Goal: Find specific page/section: Find specific page/section

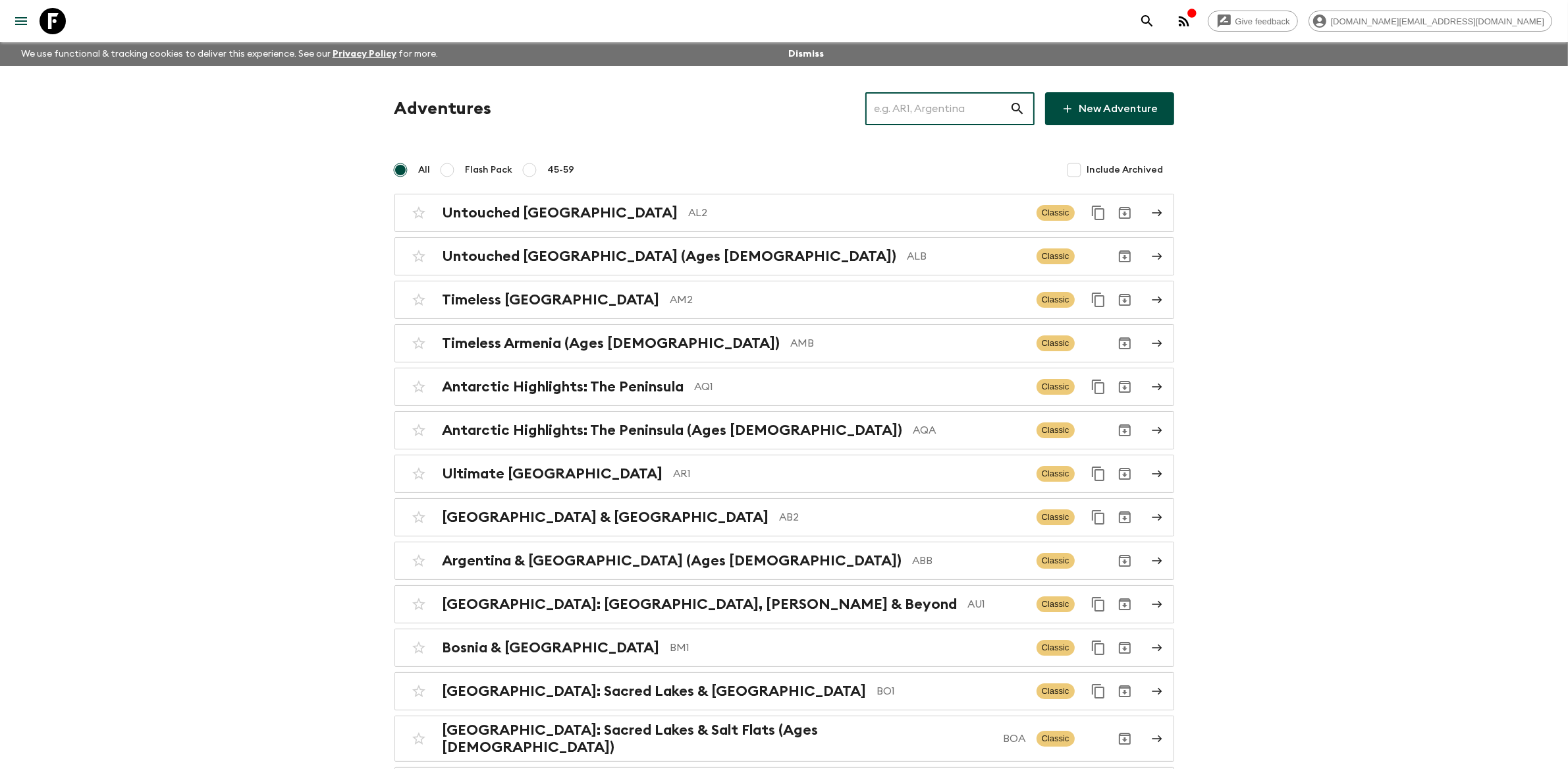
click at [943, 110] on input "text" at bounding box center [937, 108] width 144 height 37
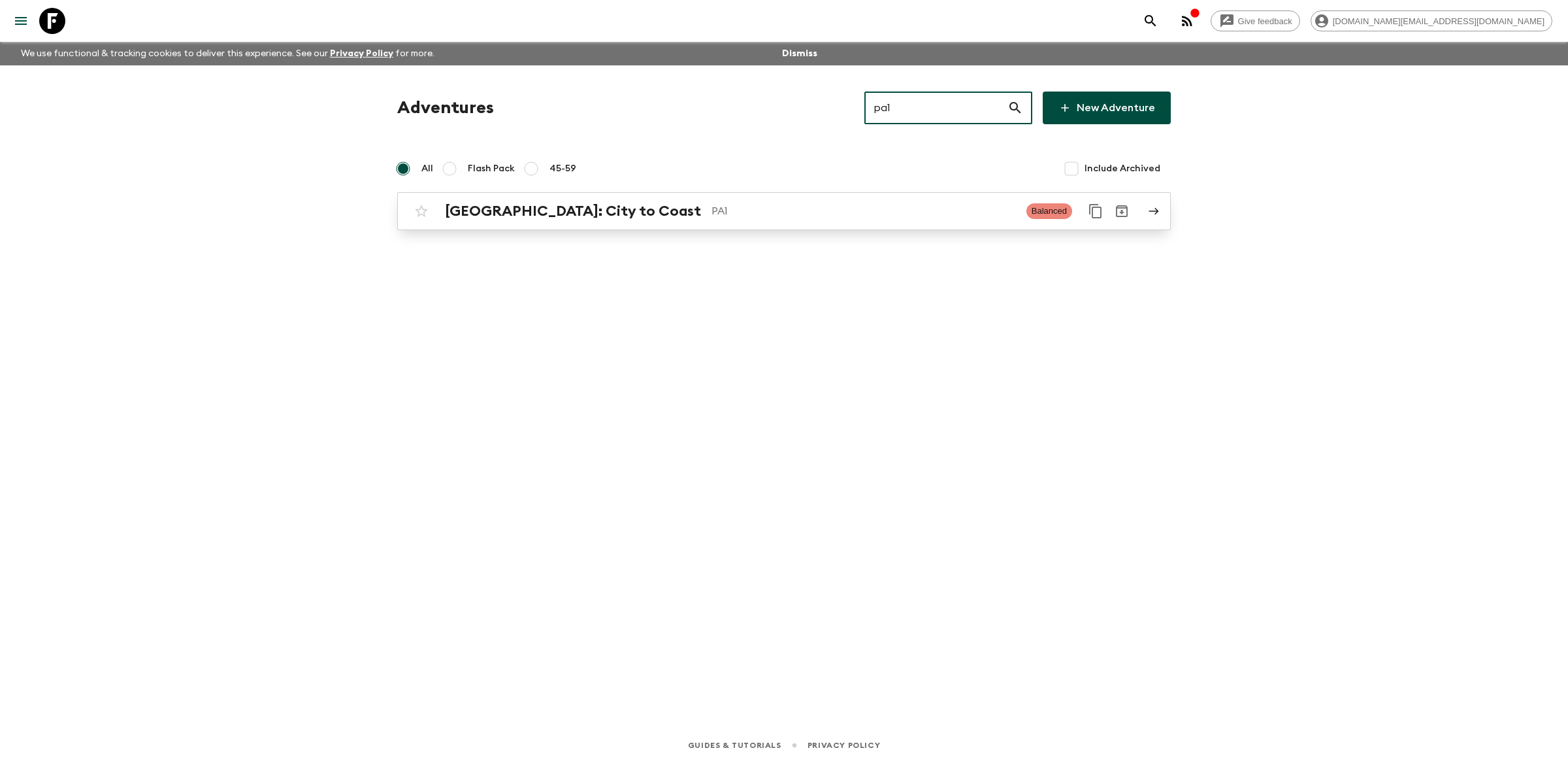
type input "pa1"
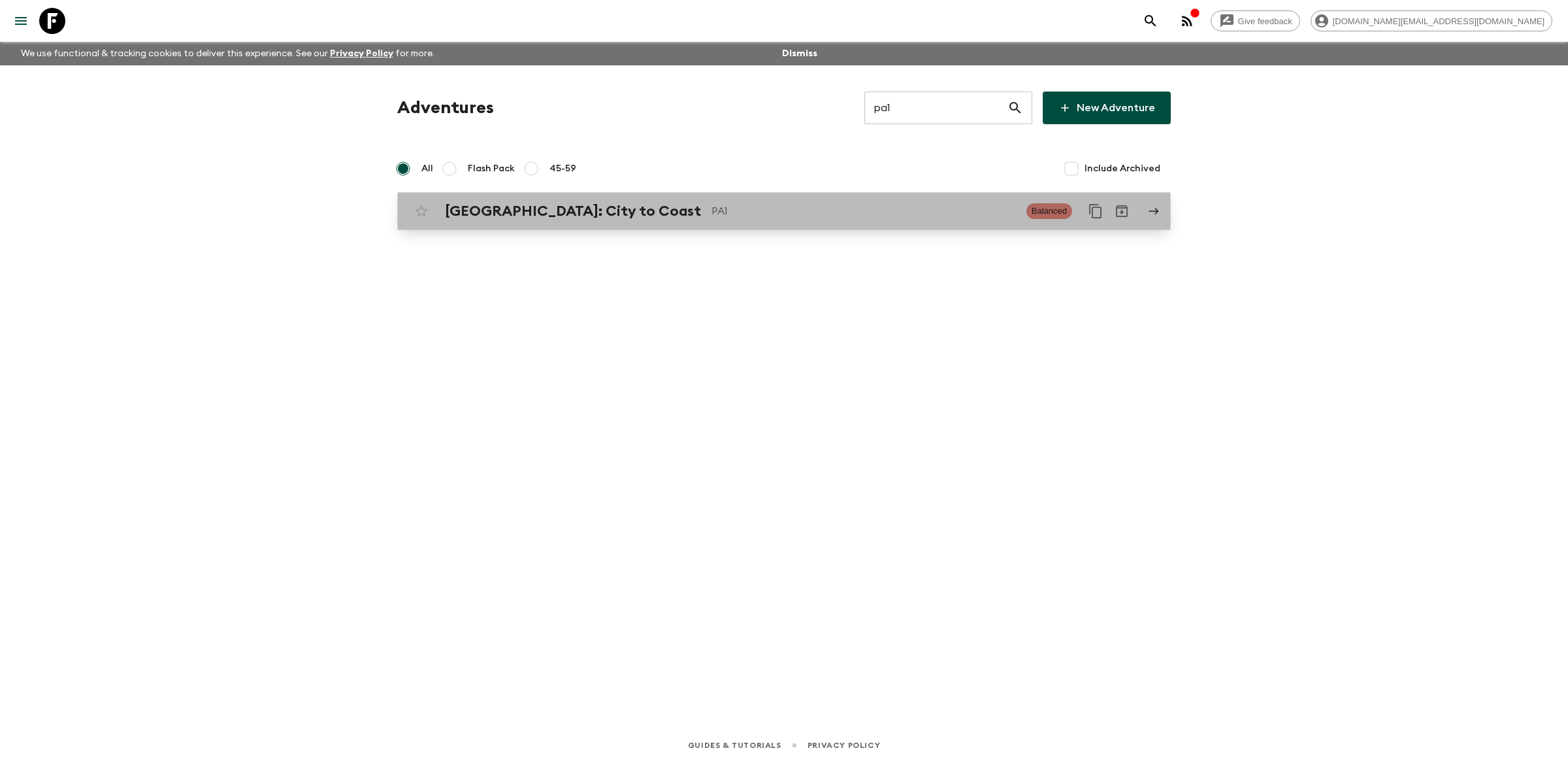
click at [842, 212] on p "PA1" at bounding box center [863, 211] width 304 height 16
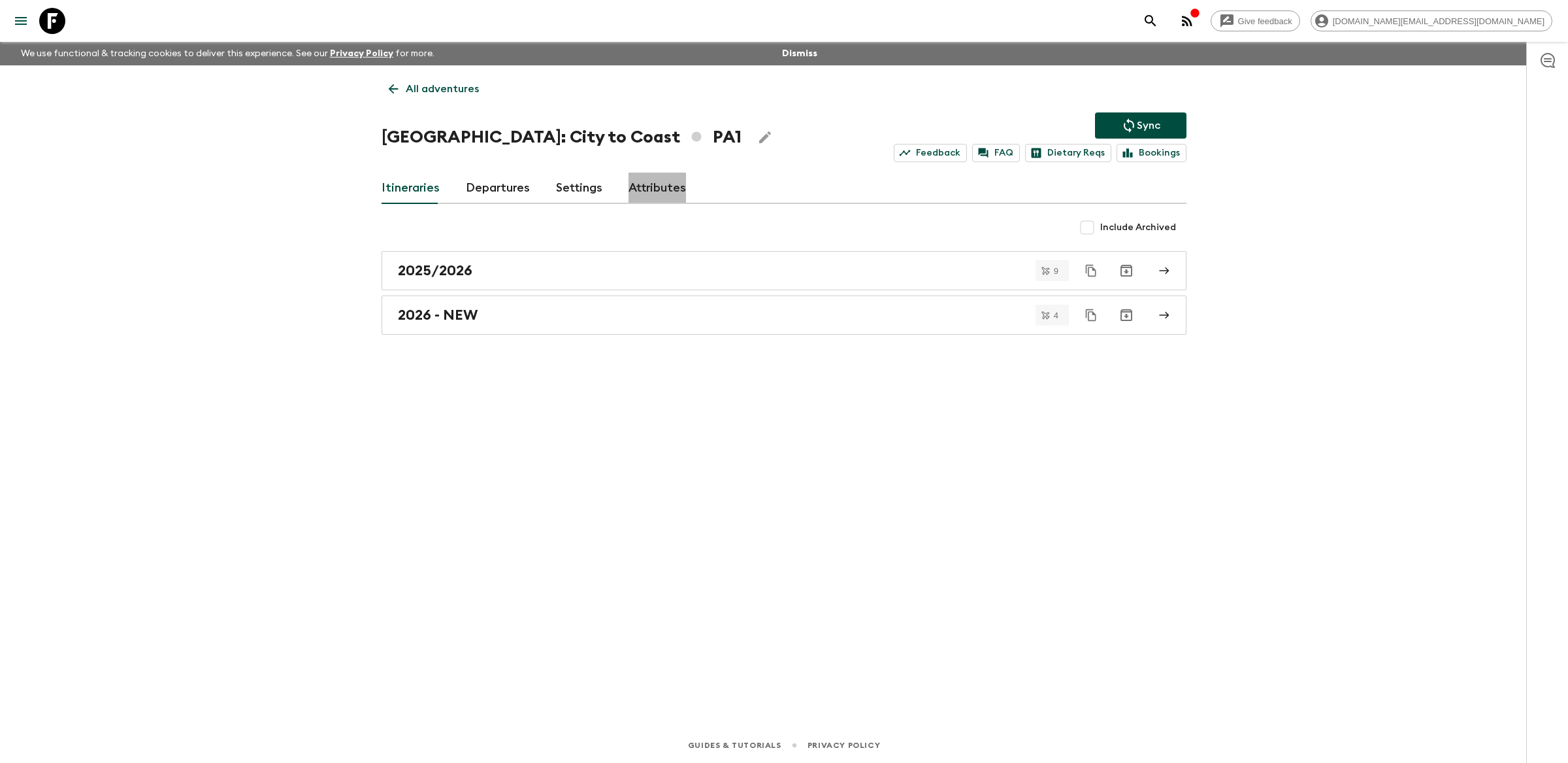
click at [660, 194] on link "Attributes" at bounding box center [658, 188] width 58 height 31
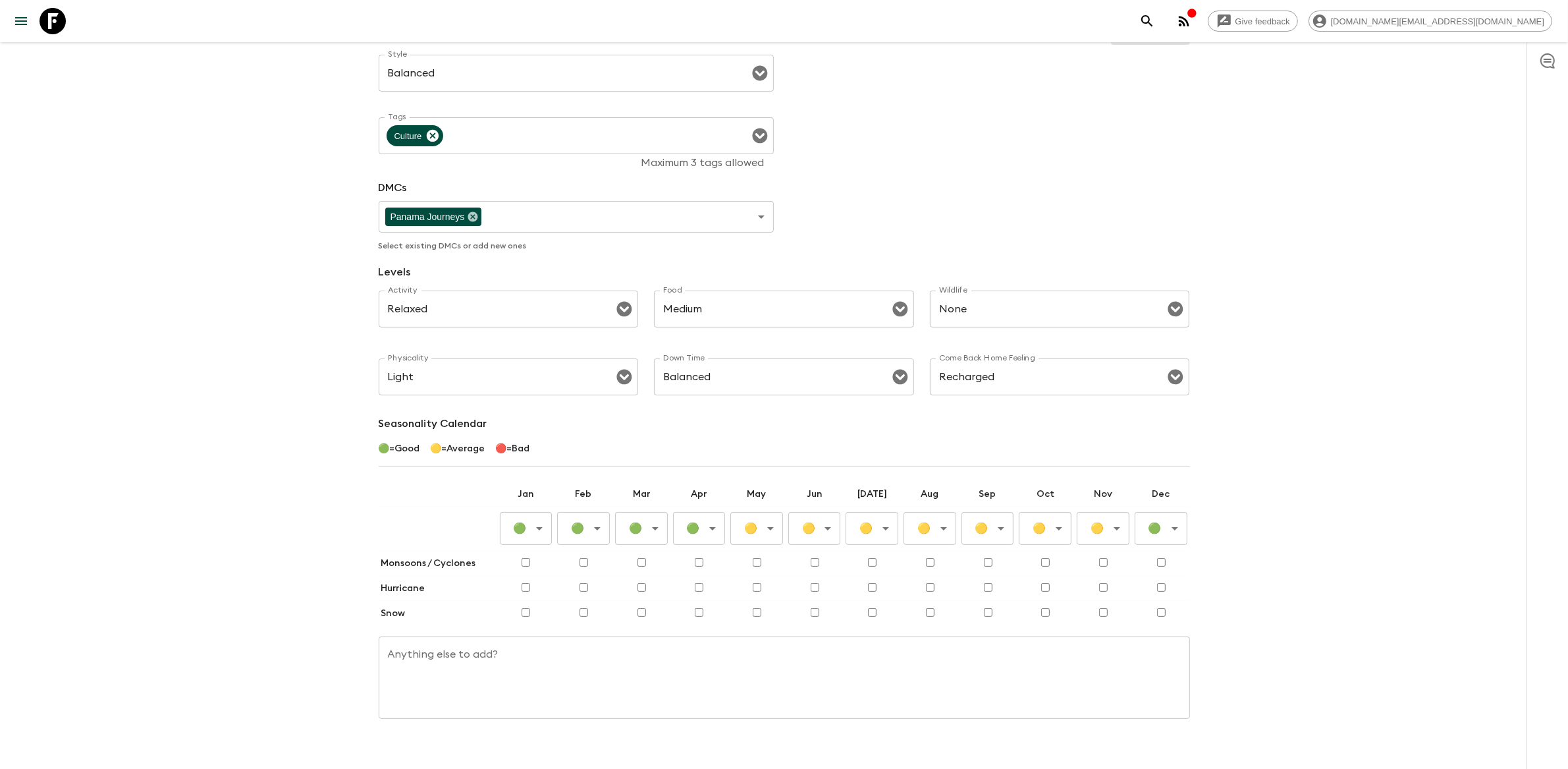
scroll to position [234, 0]
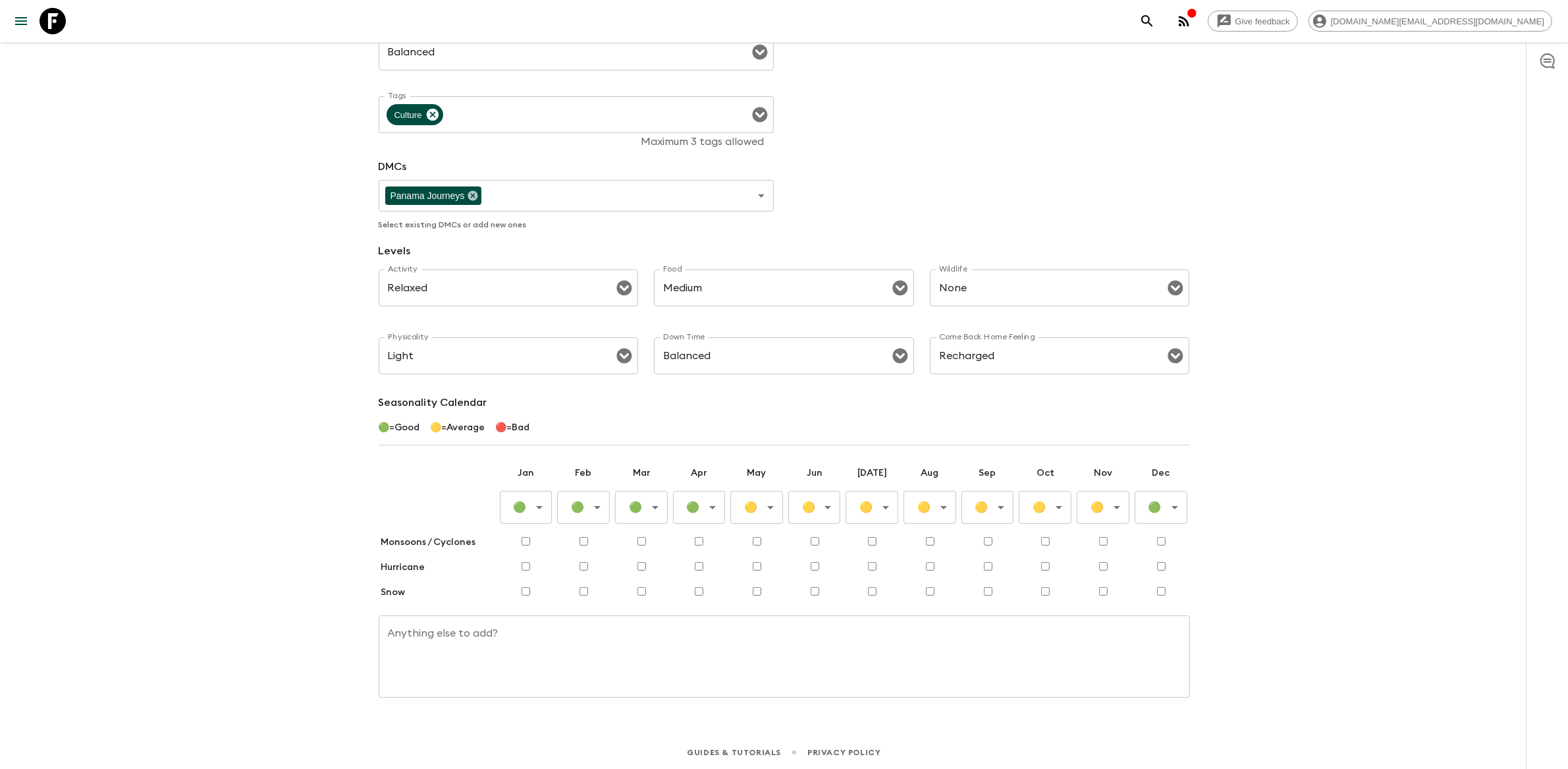
click at [595, 513] on body "Give feedback amy.de@flashpack.com We use functional & tracking cookies to deli…" at bounding box center [784, 268] width 1568 height 1004
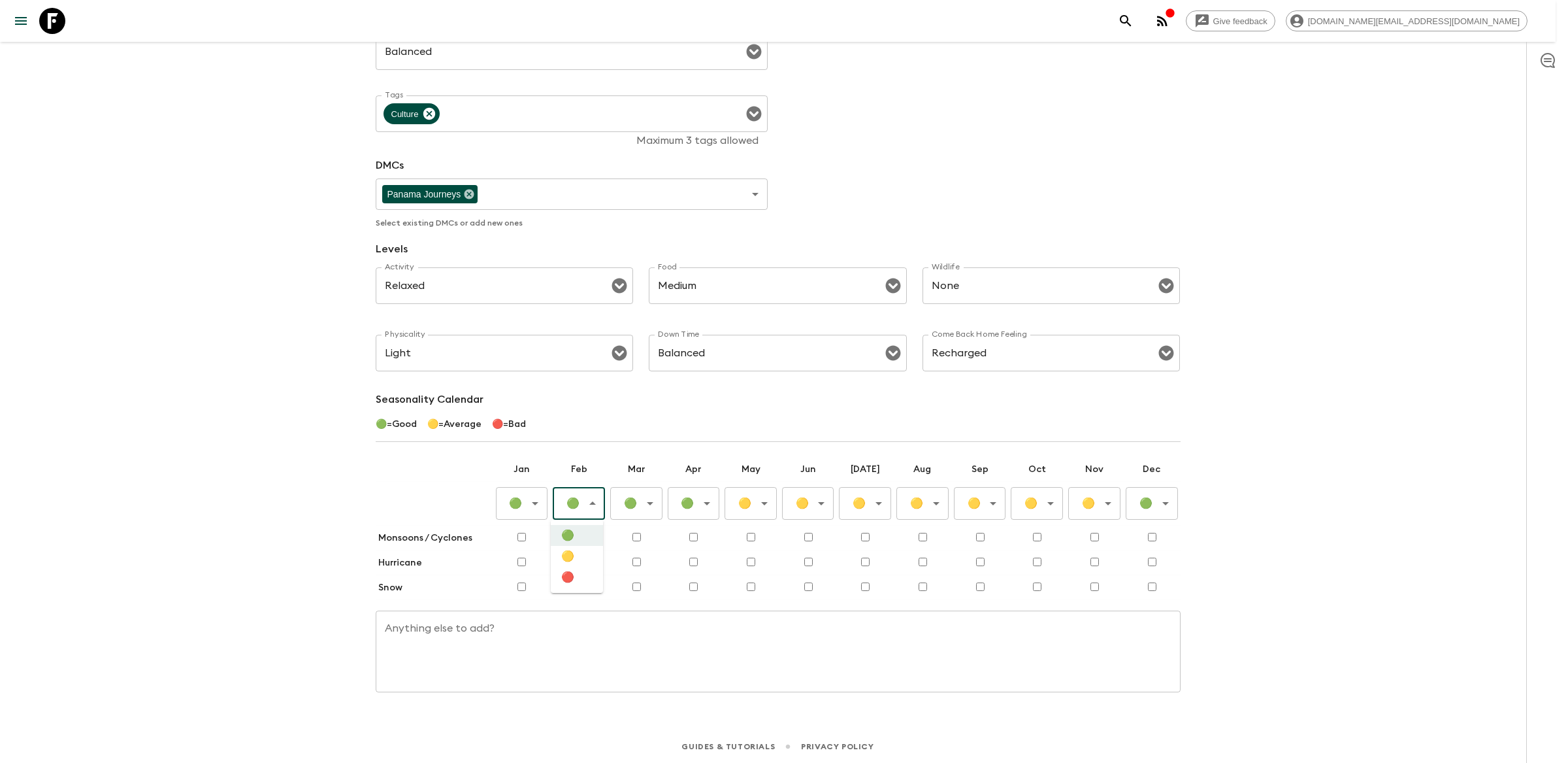
click at [588, 585] on li "🔴" at bounding box center [576, 577] width 52 height 21
type input "Bad"
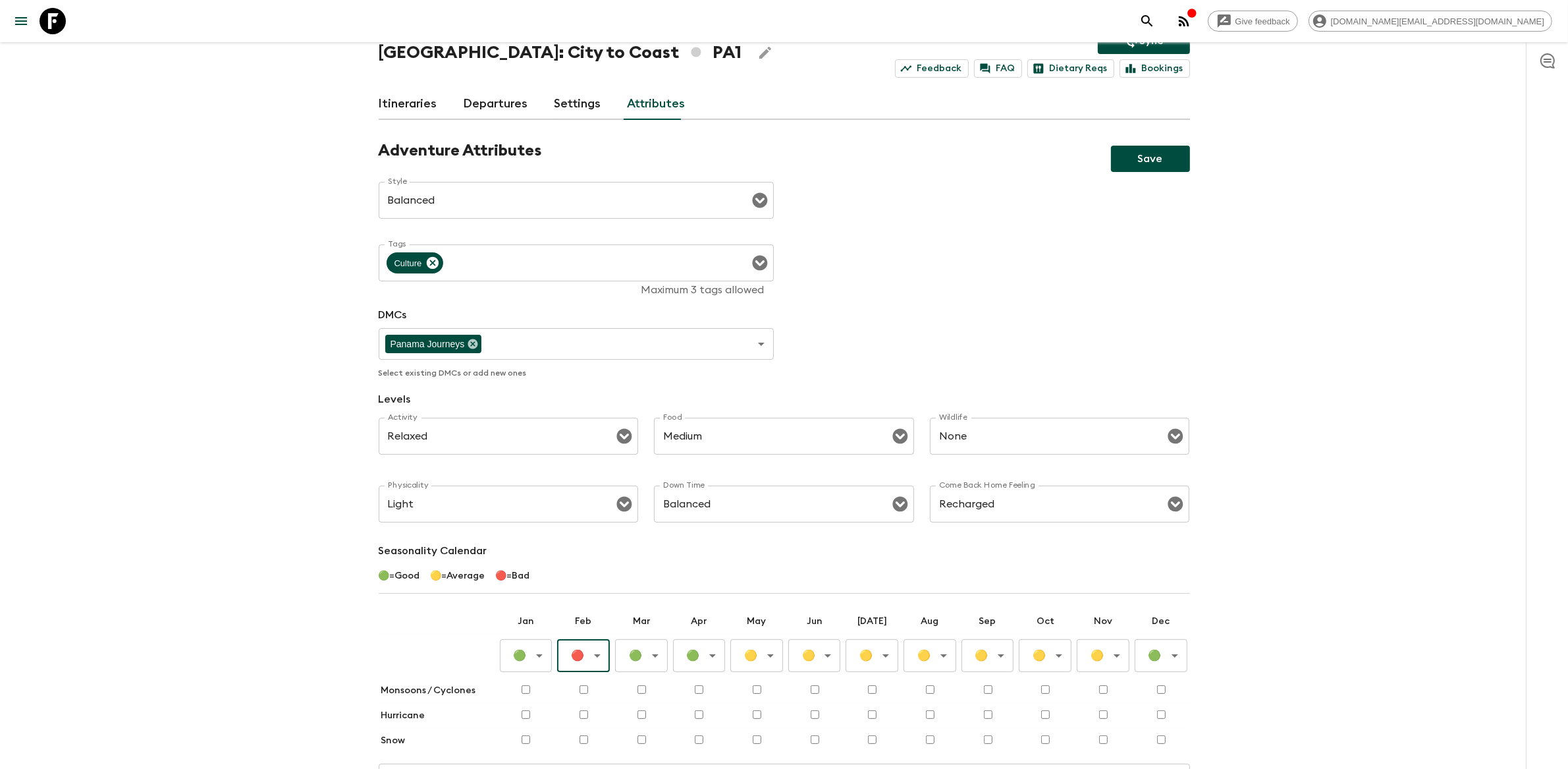
scroll to position [83, 0]
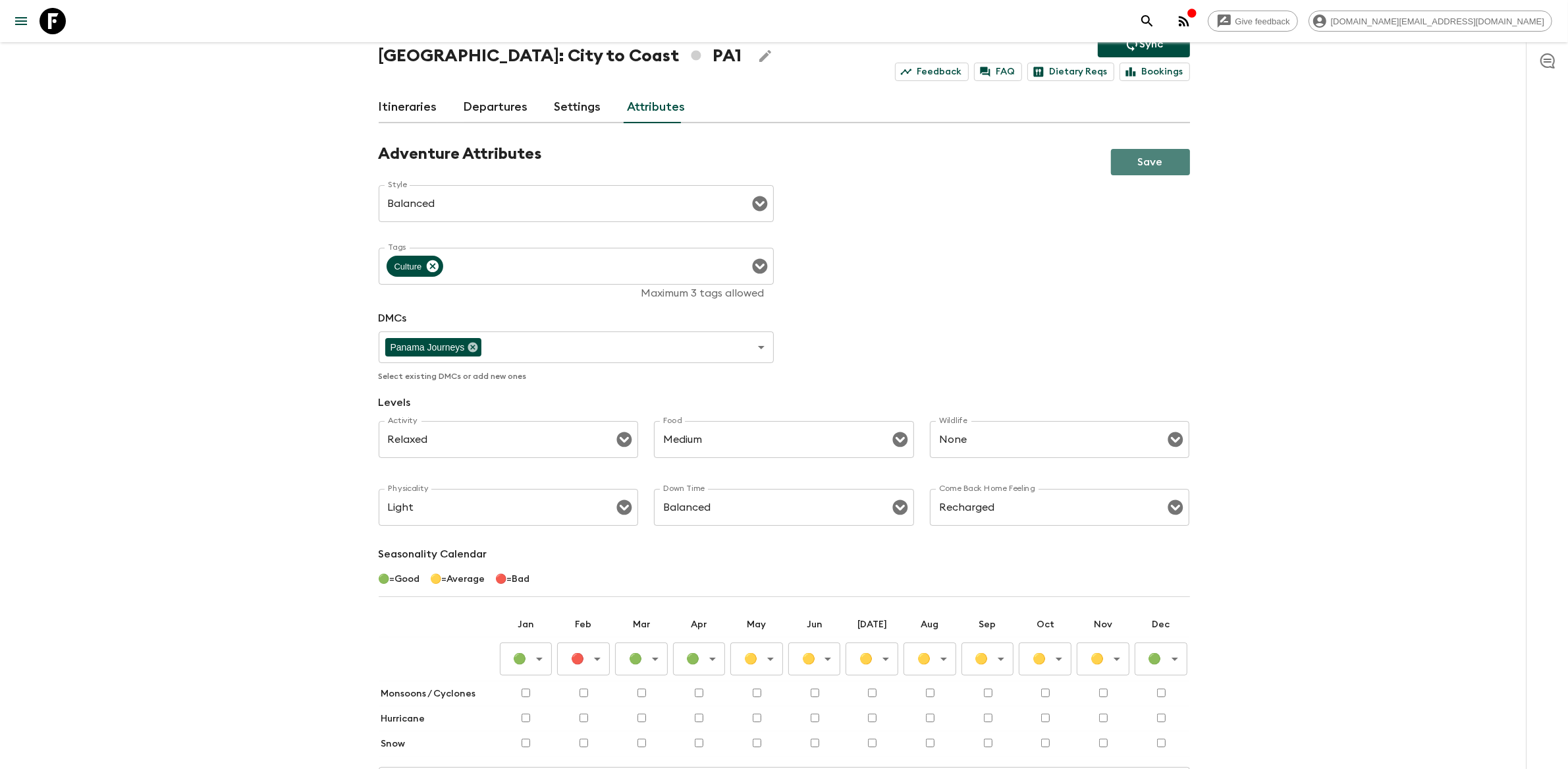
click at [1159, 169] on button "Save" at bounding box center [1151, 162] width 79 height 27
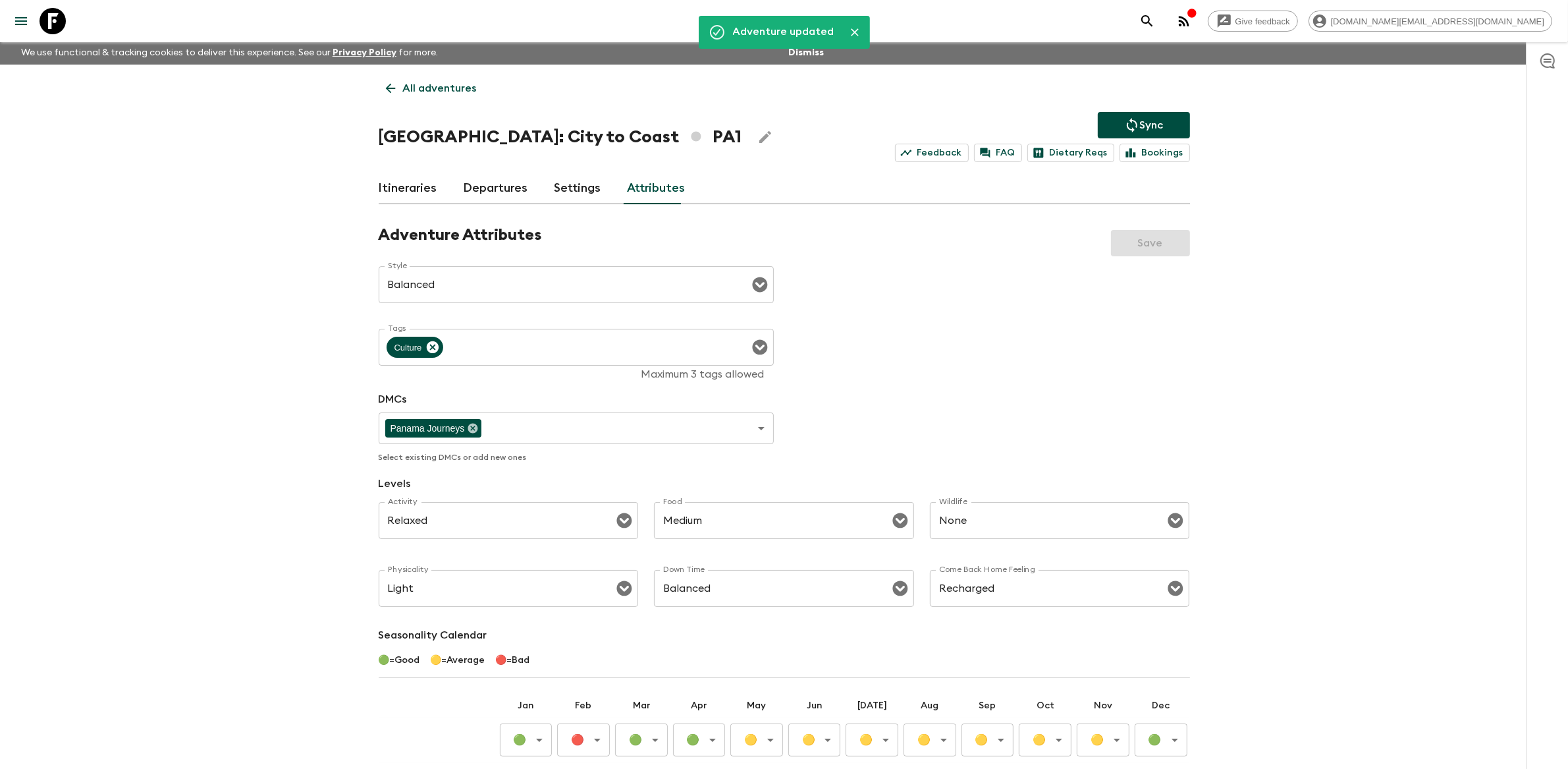
scroll to position [0, 0]
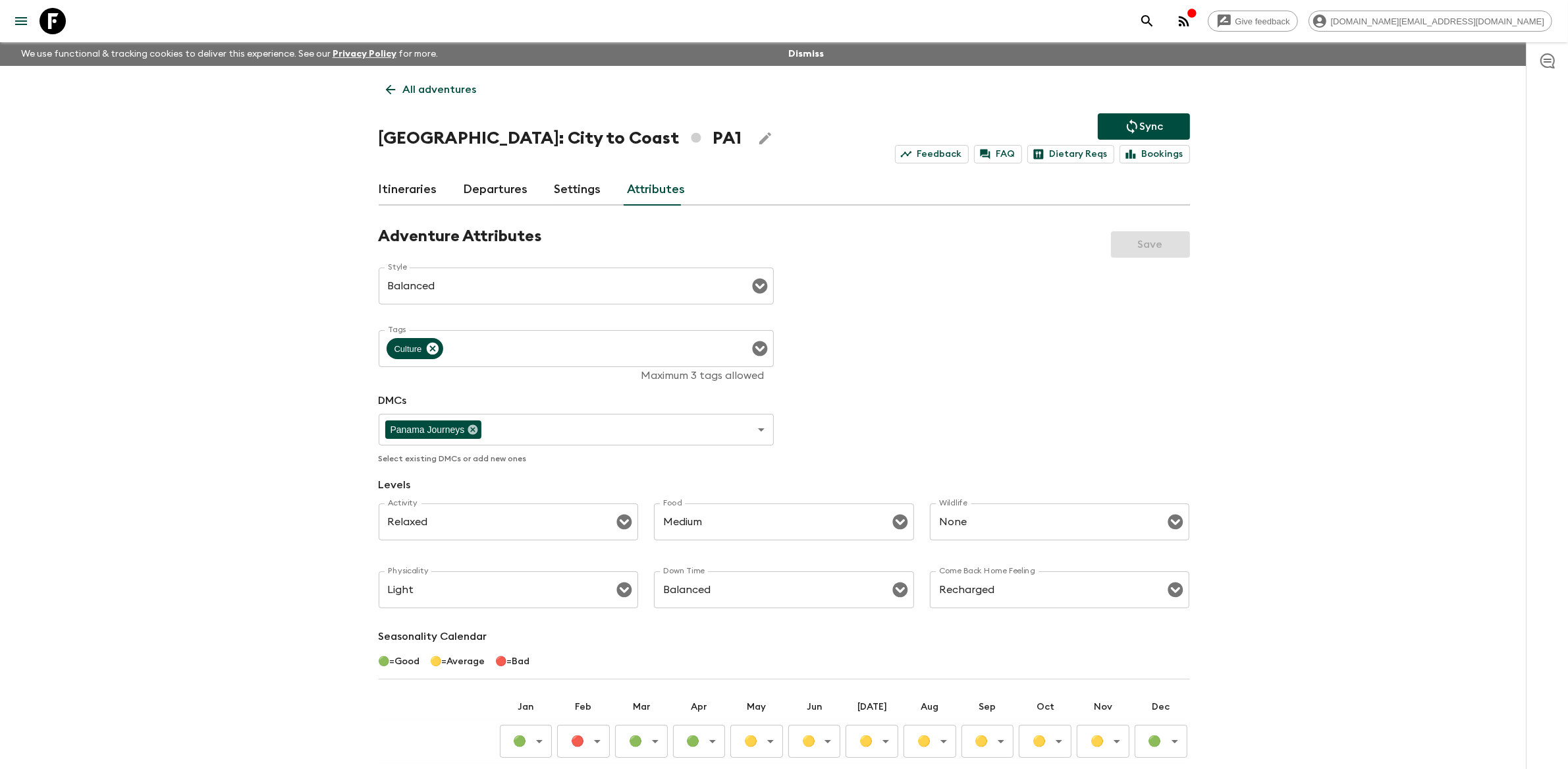
click at [1147, 124] on p "Sync" at bounding box center [1151, 126] width 23 height 16
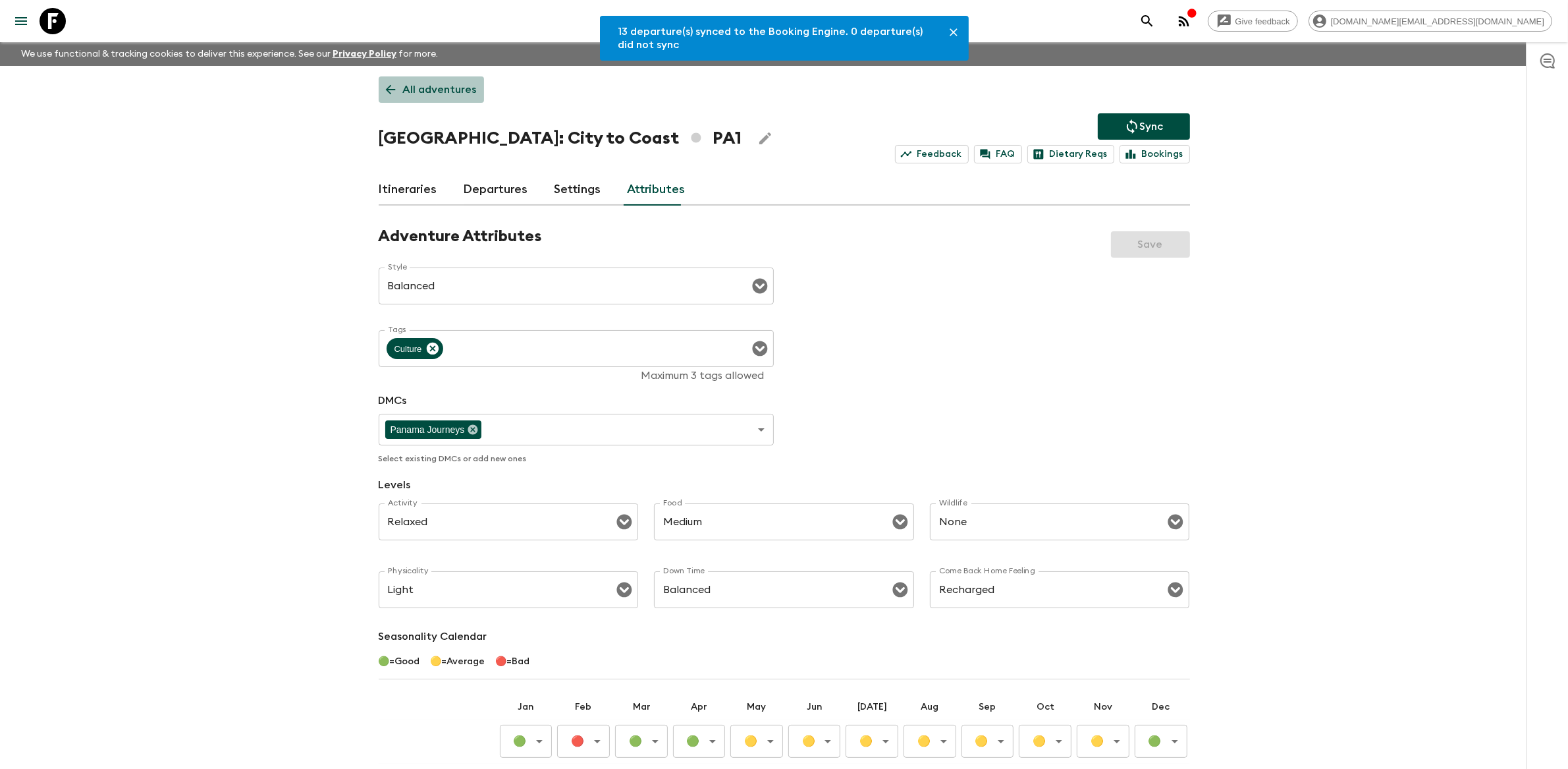
click at [440, 91] on p "All adventures" at bounding box center [439, 90] width 74 height 16
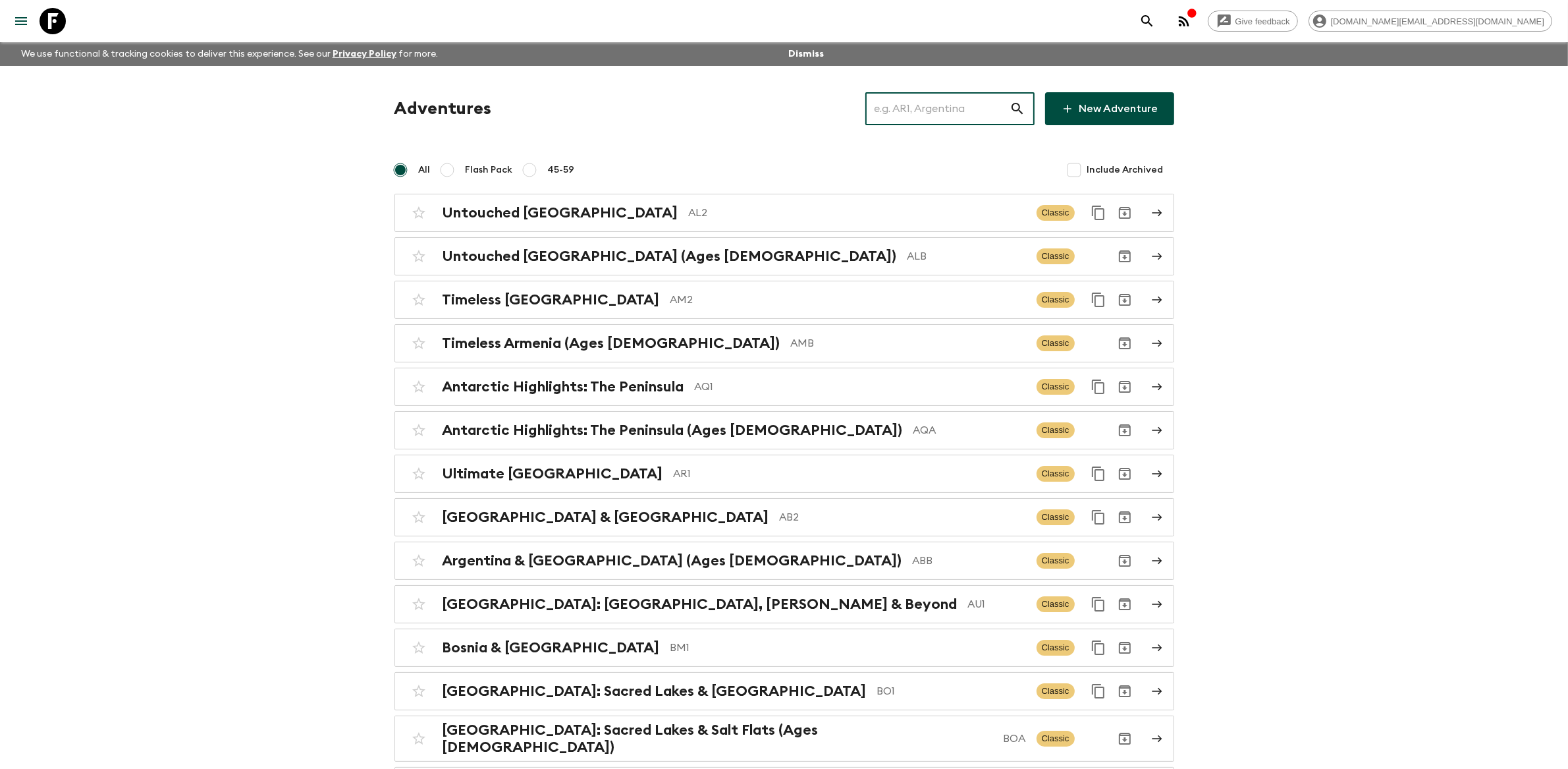
click at [940, 104] on input "text" at bounding box center [937, 108] width 144 height 37
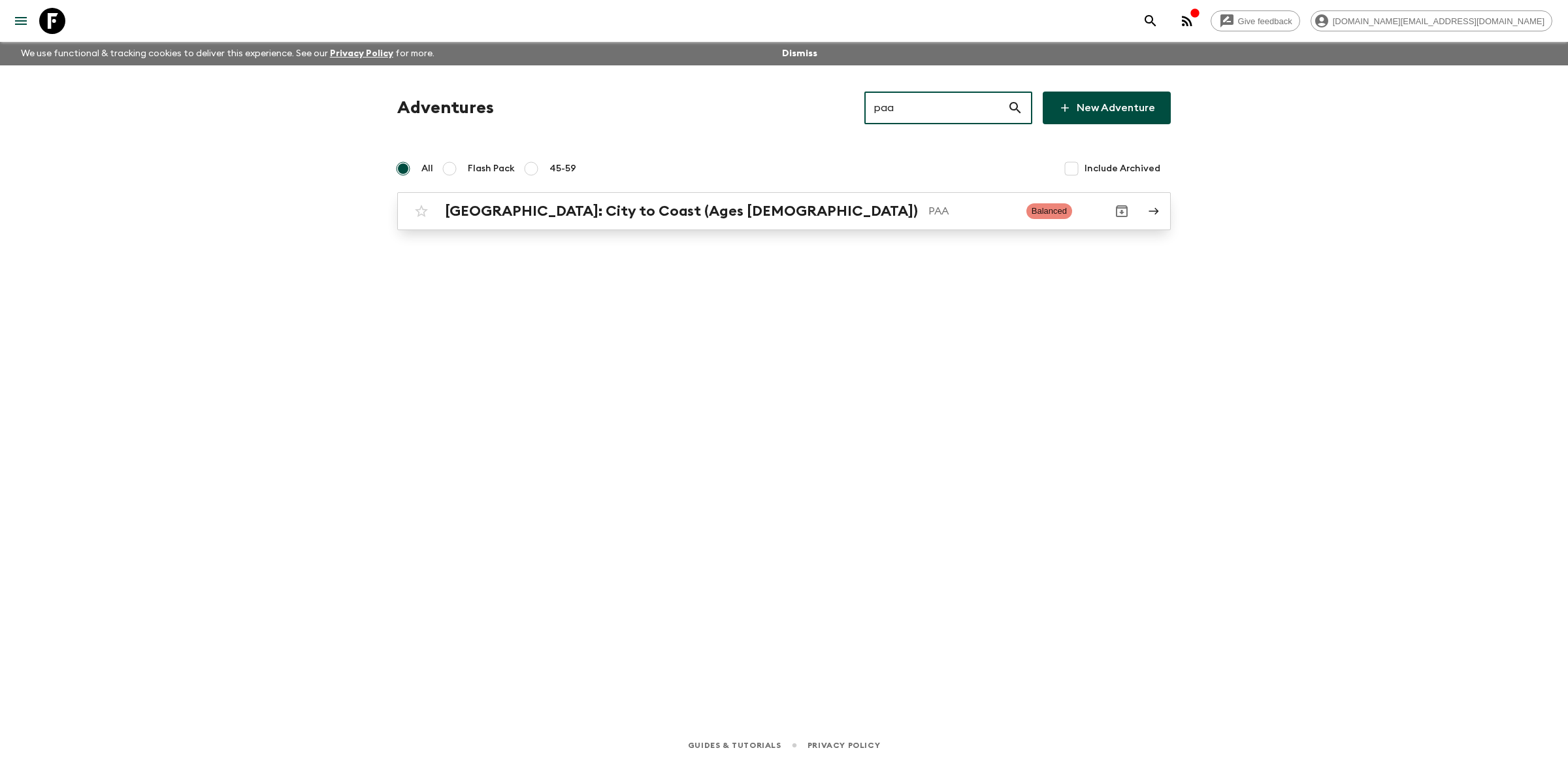
type input "paa"
click at [928, 207] on p "PAA" at bounding box center [971, 211] width 88 height 16
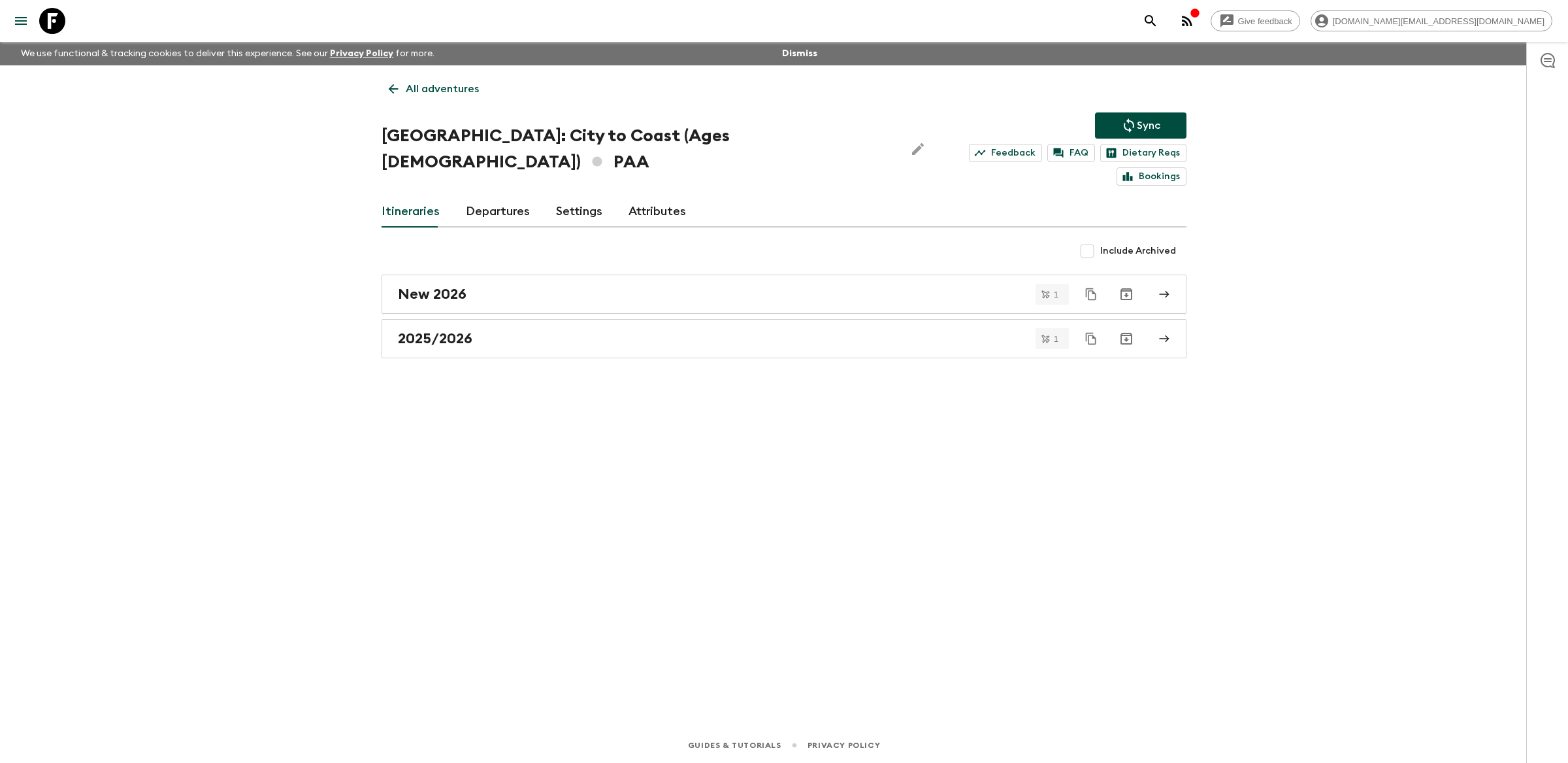
click at [663, 196] on link "Attributes" at bounding box center [658, 211] width 58 height 31
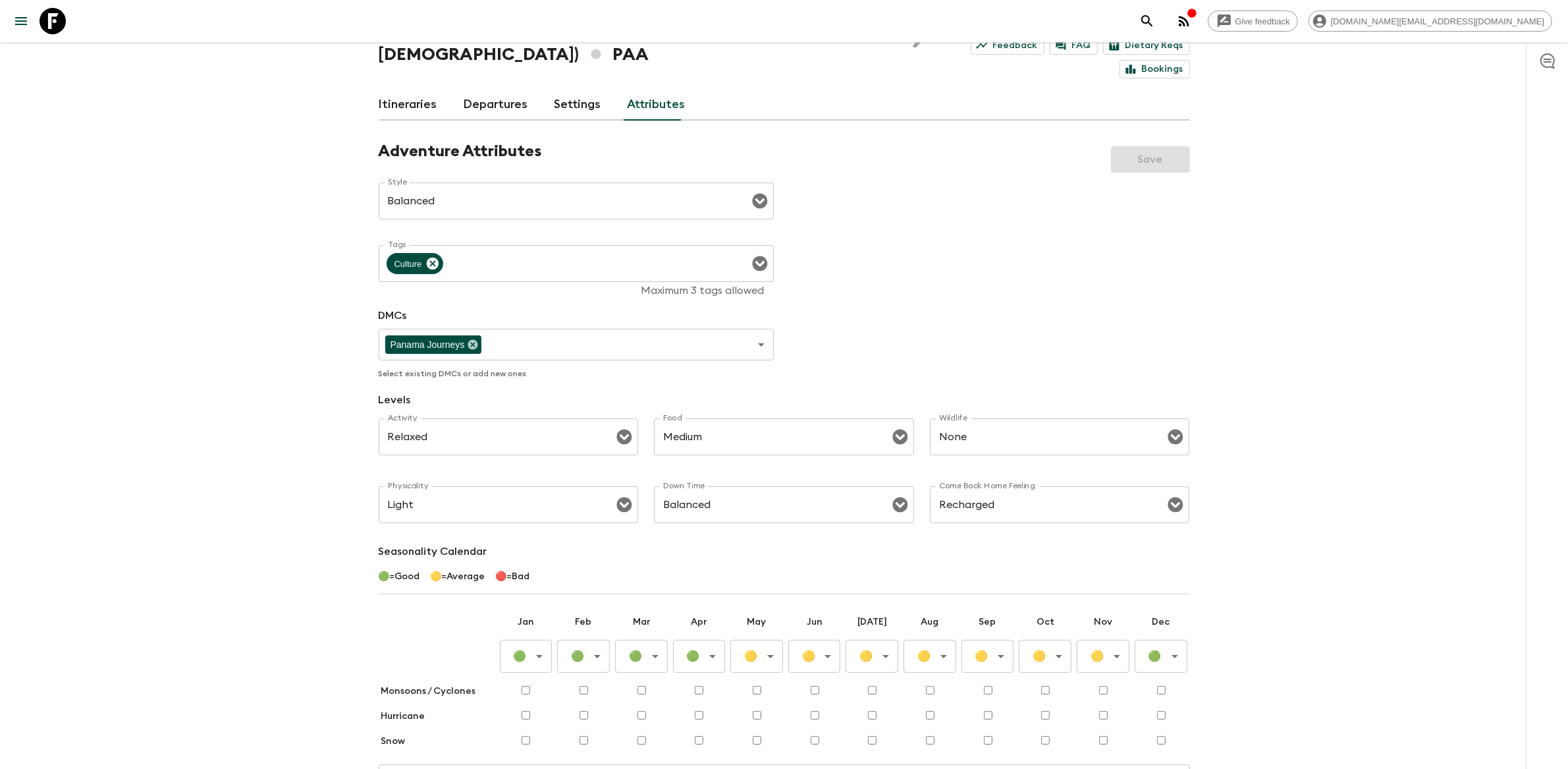
scroll to position [228, 0]
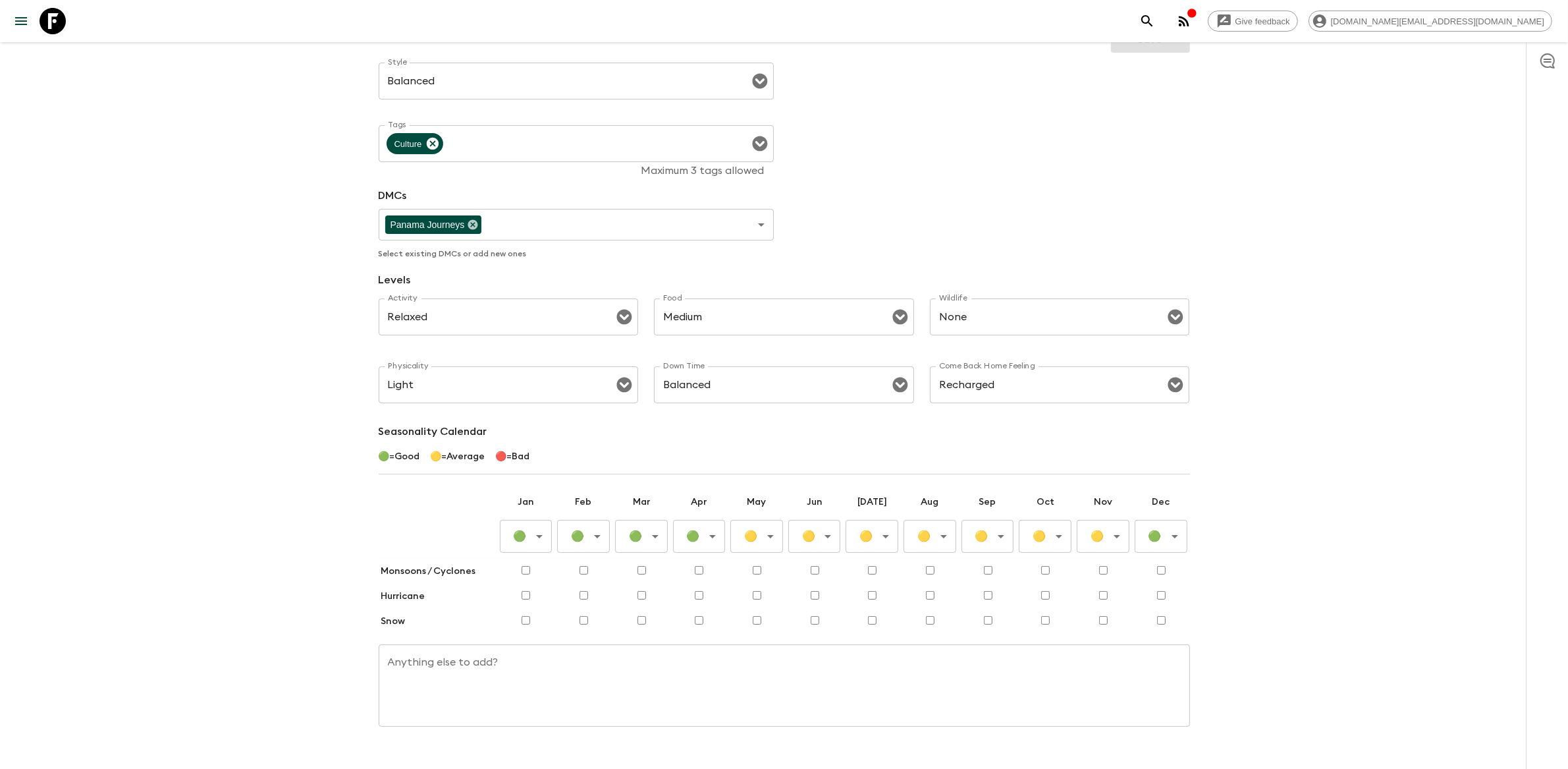
click at [583, 513] on body "Give feedback amy.de@flashpack.com We use functional & tracking cookies to deli…" at bounding box center [784, 286] width 1568 height 1028
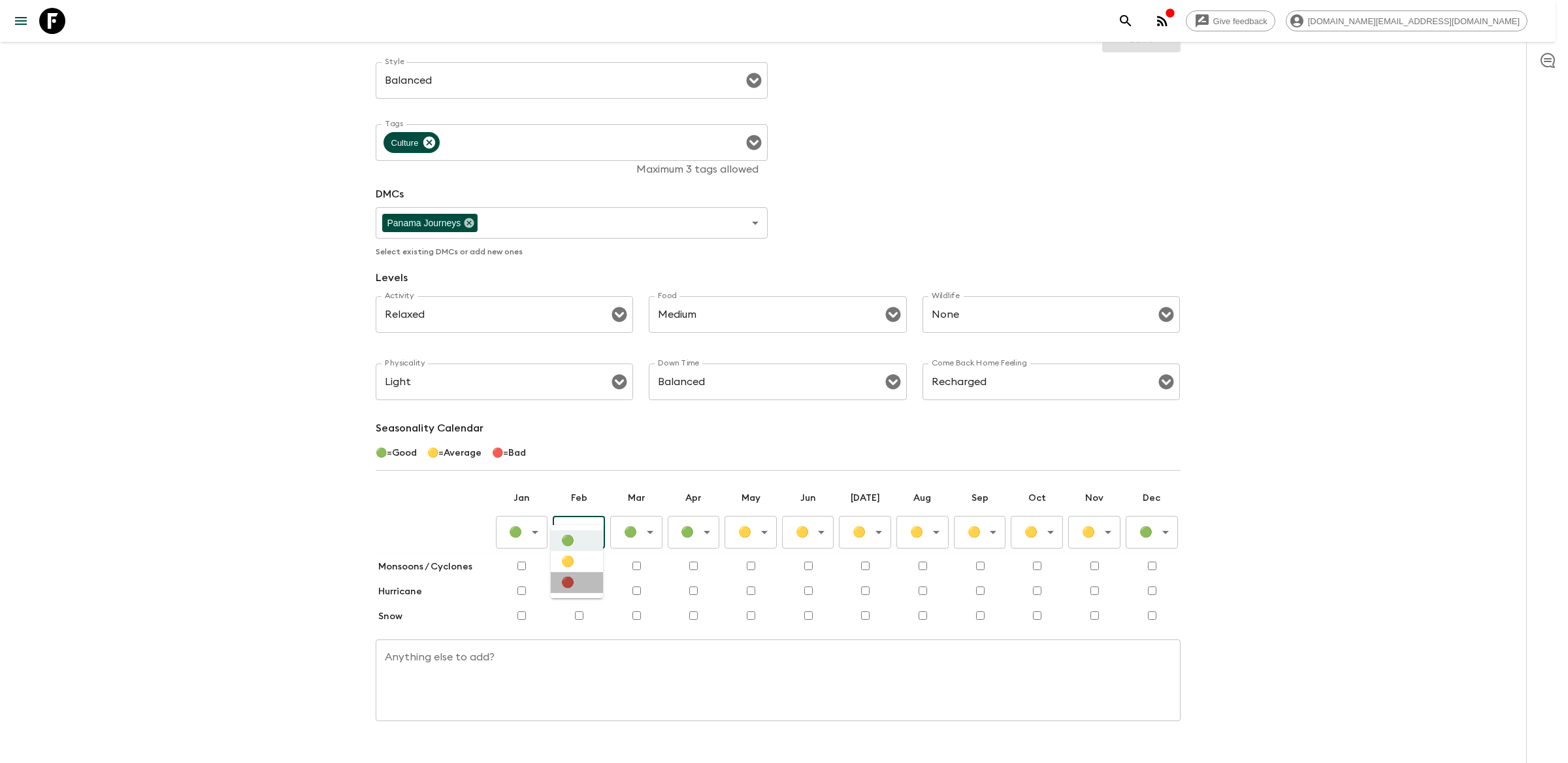
click at [584, 593] on li "🔴" at bounding box center [576, 582] width 52 height 21
type input "Bad"
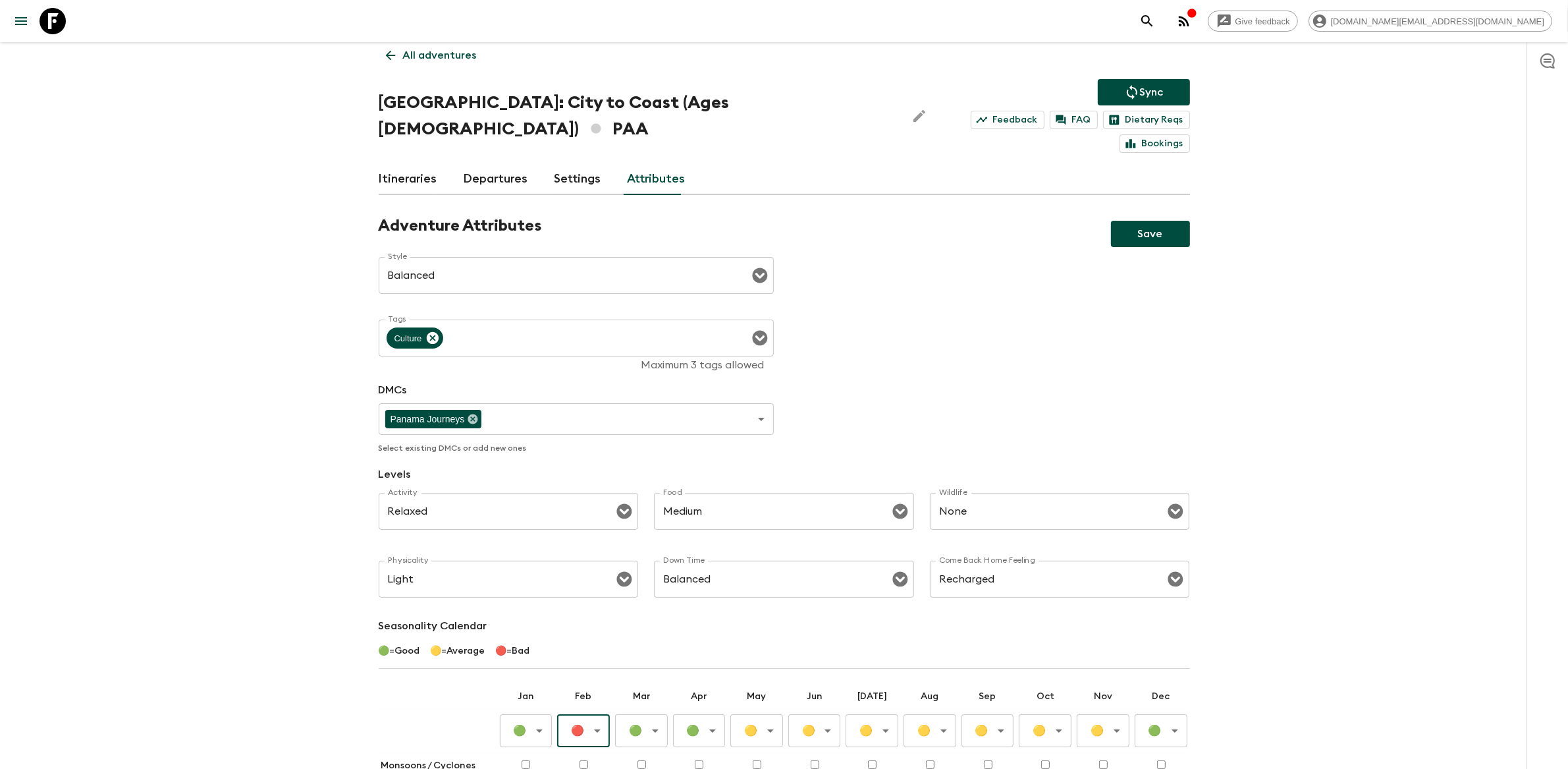
scroll to position [0, 0]
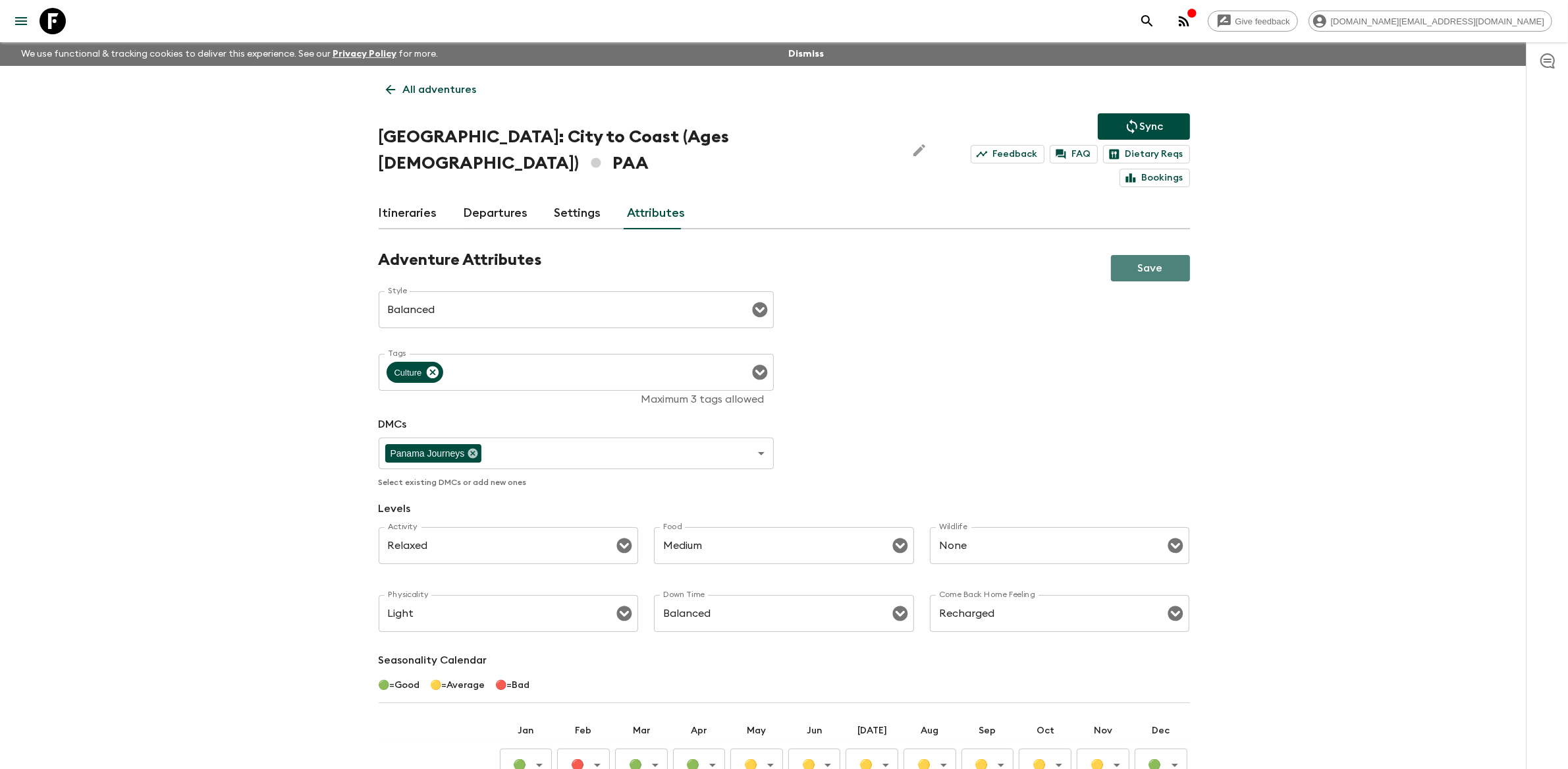
click at [1168, 255] on button "Save" at bounding box center [1151, 268] width 79 height 27
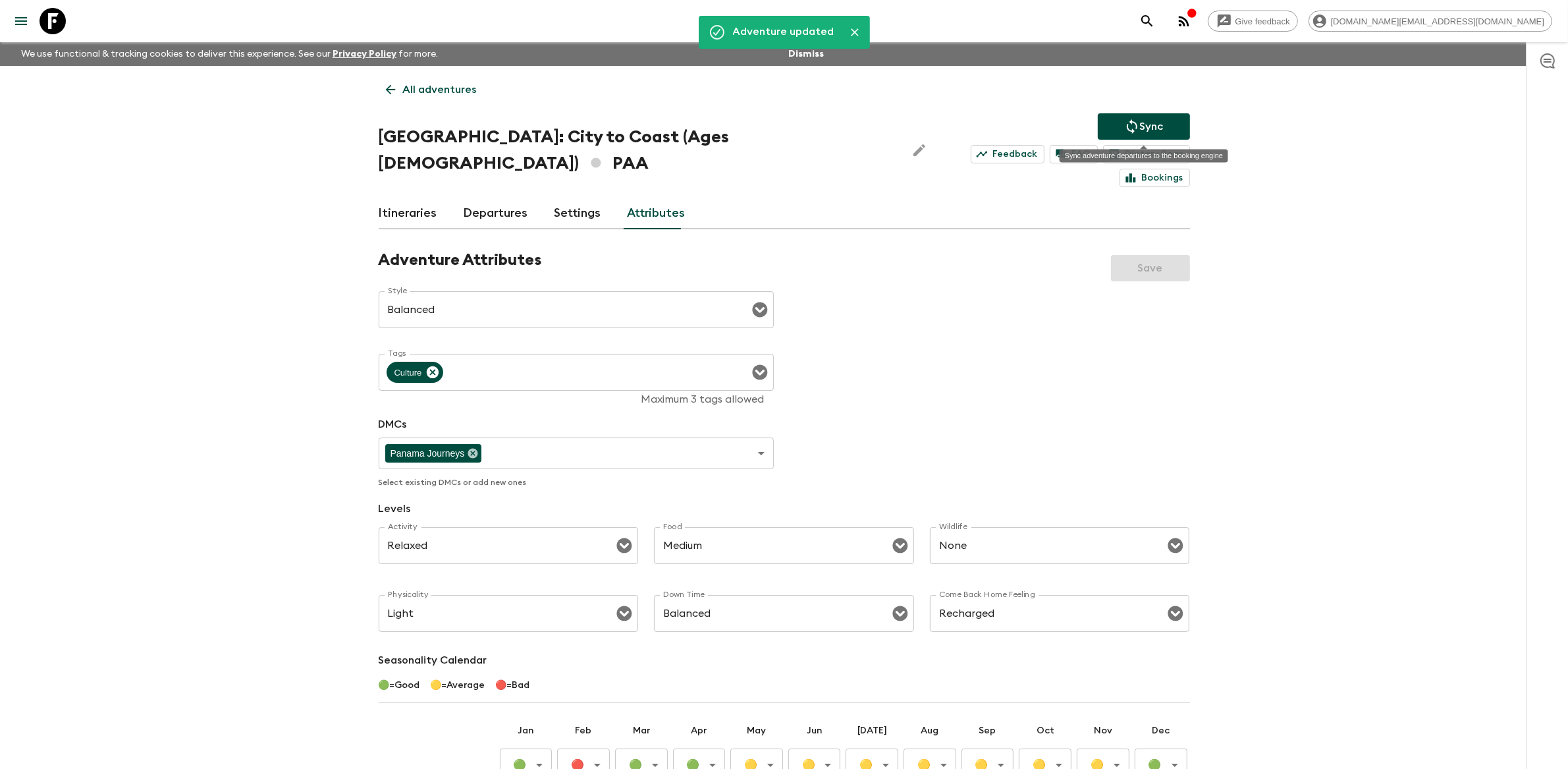
click at [1140, 125] on p "Sync" at bounding box center [1151, 126] width 23 height 16
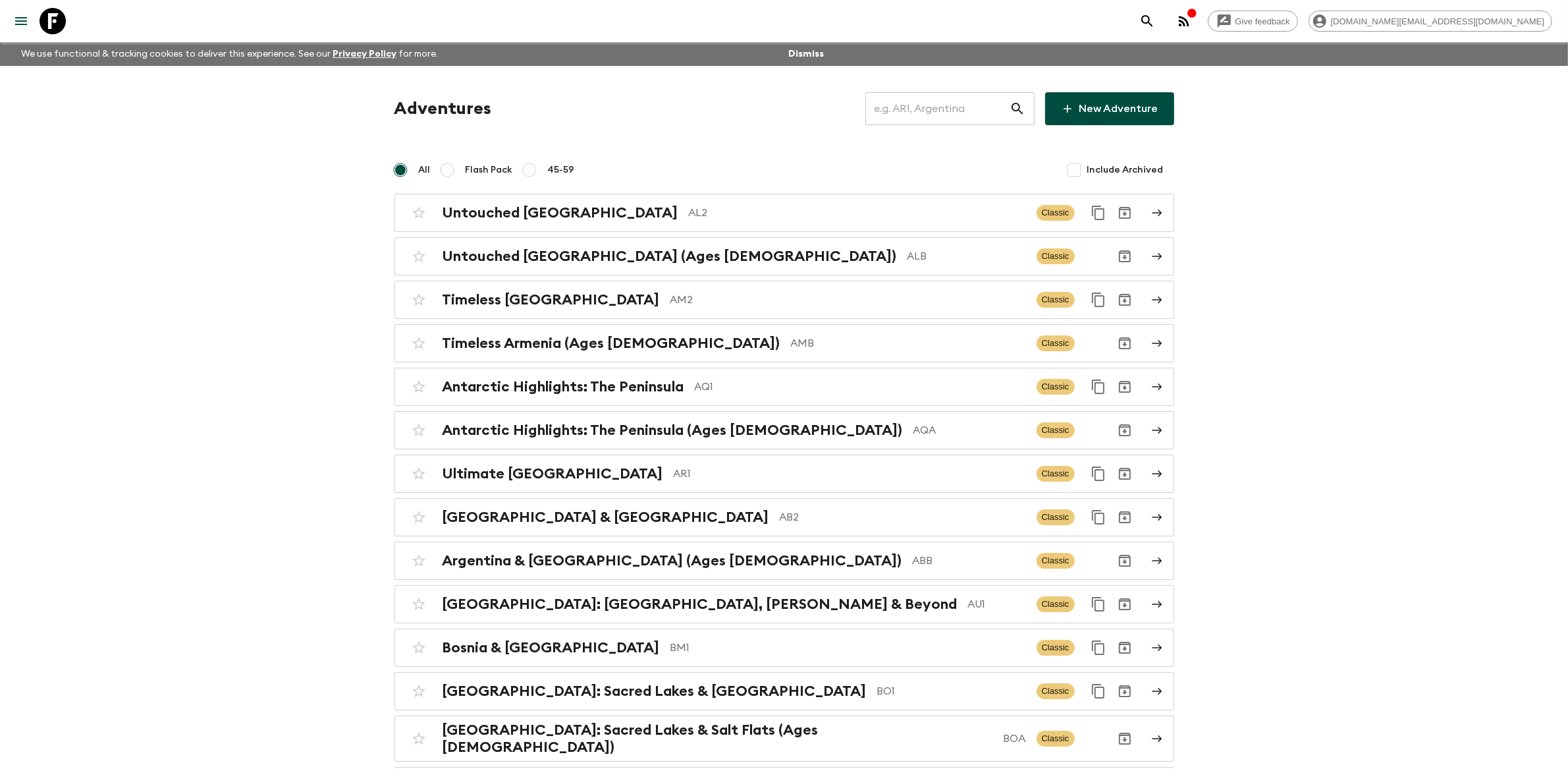
click at [951, 112] on input "text" at bounding box center [937, 108] width 144 height 37
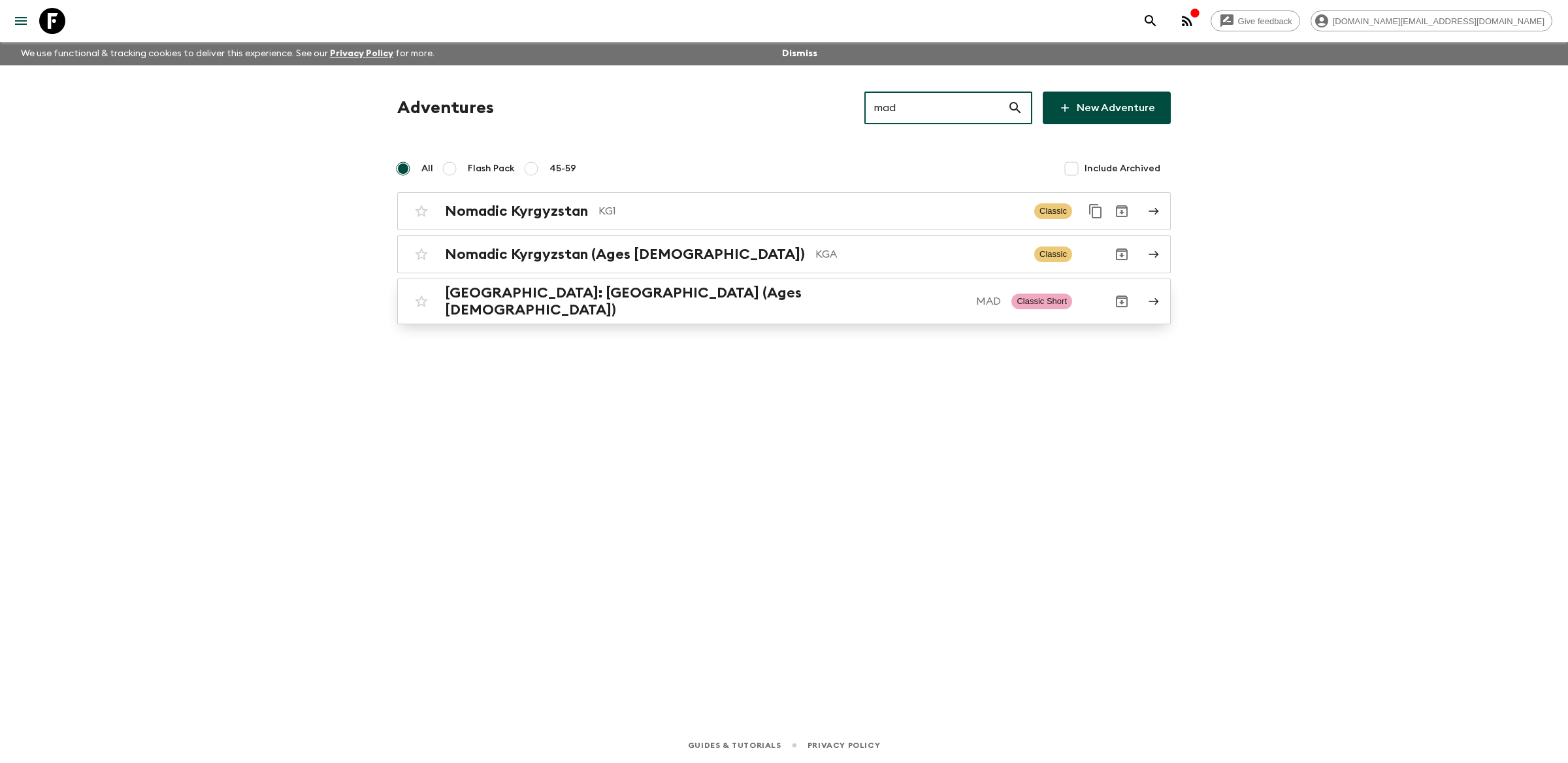
type input "mad"
click at [763, 307] on div "[GEOGRAPHIC_DATA]: [GEOGRAPHIC_DATA] (Ages [DEMOGRAPHIC_DATA]) MAD Classic Short" at bounding box center [759, 301] width 700 height 34
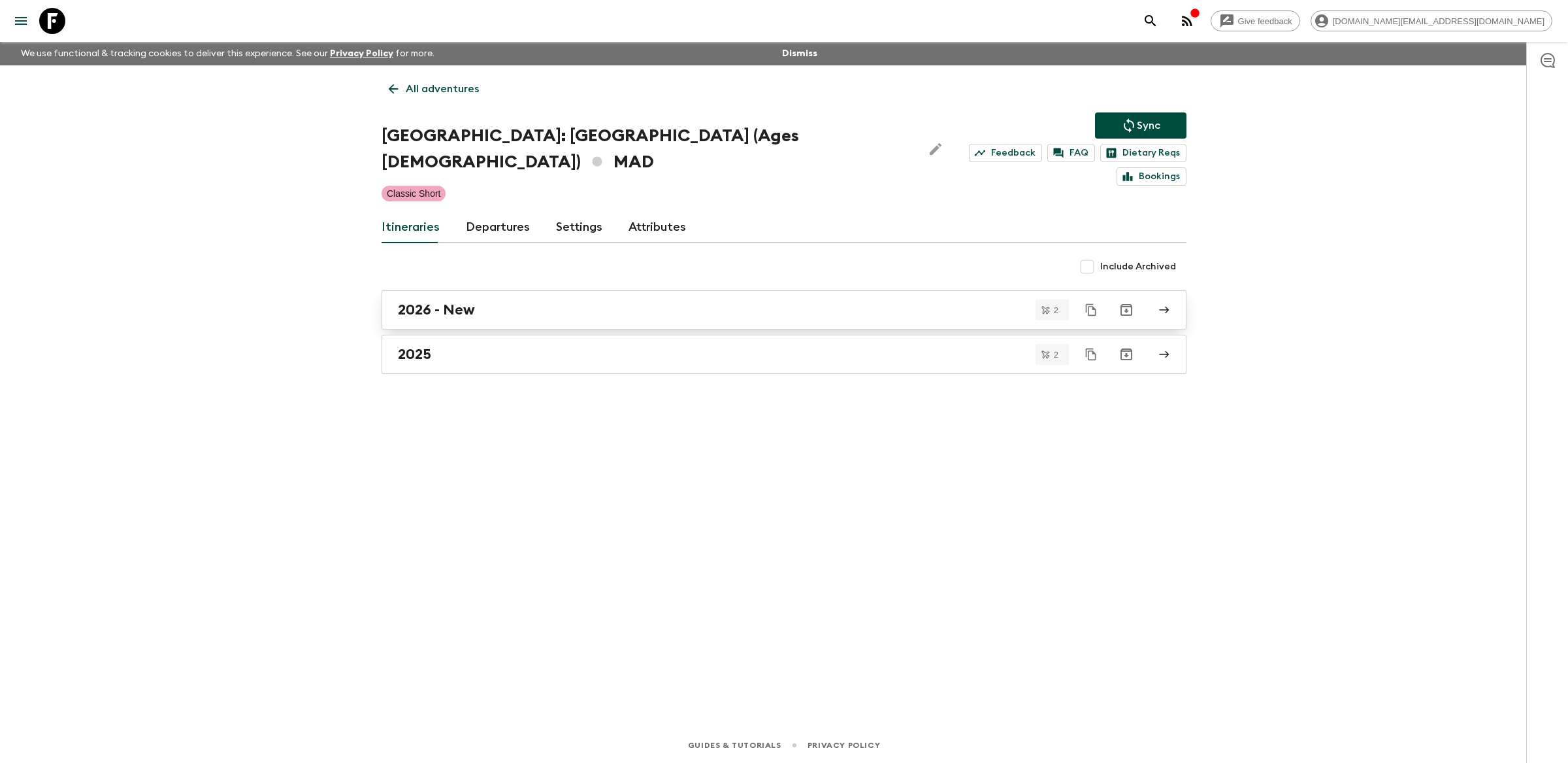
click at [552, 301] on div "2026 - New" at bounding box center [772, 309] width 747 height 17
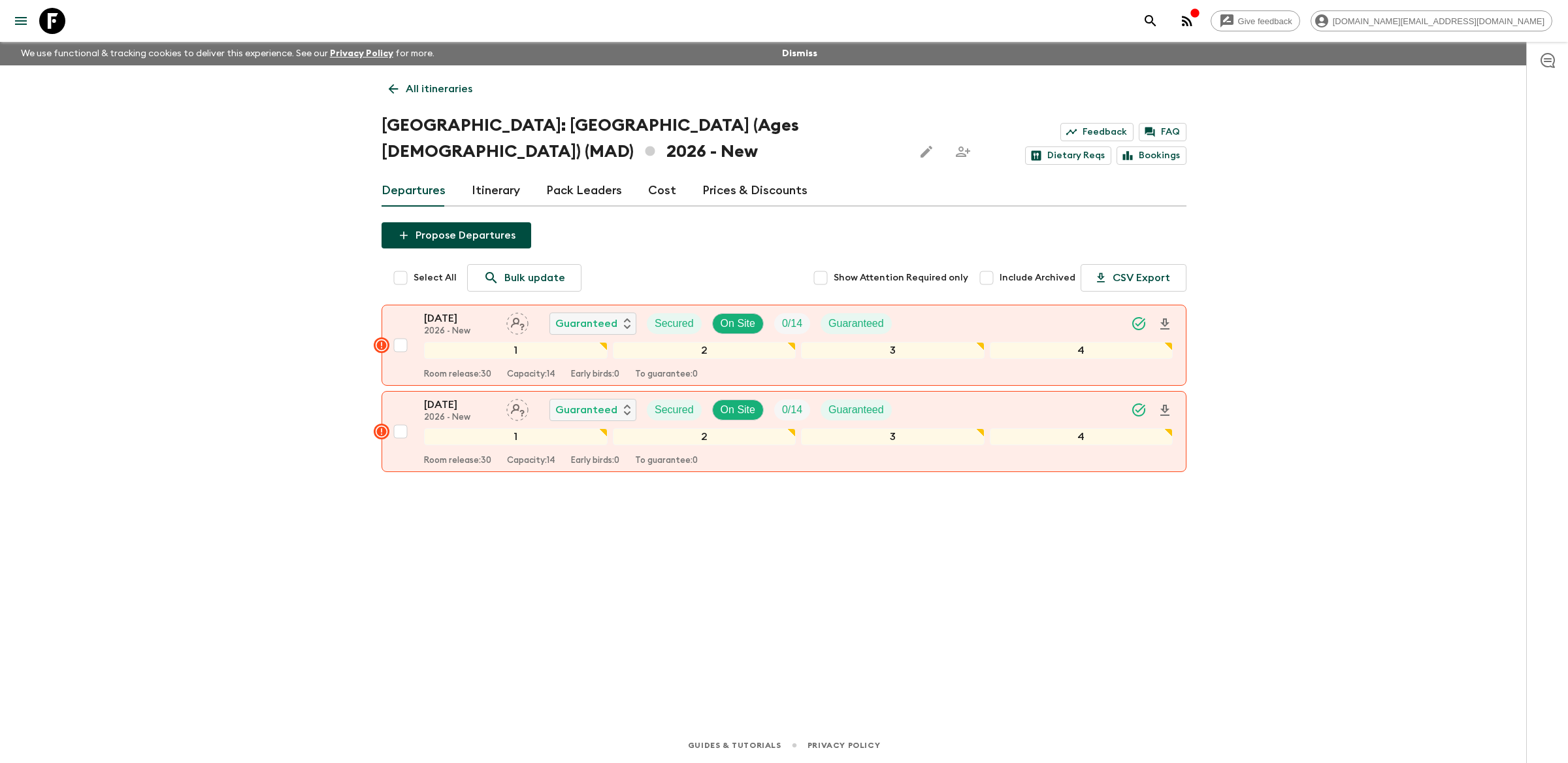
click at [853, 576] on div "All itineraries [GEOGRAPHIC_DATA]: [GEOGRAPHIC_DATA] (Ages [DEMOGRAPHIC_DATA]) …" at bounding box center [784, 377] width 837 height 626
